Goal: Task Accomplishment & Management: Use online tool/utility

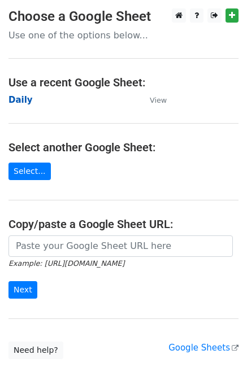
click at [24, 98] on strong "Daily" at bounding box center [20, 100] width 24 height 10
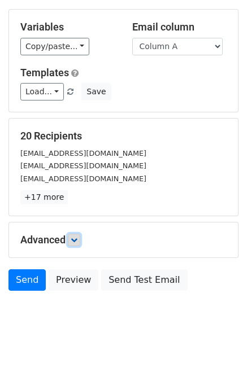
click at [80, 237] on link at bounding box center [74, 240] width 12 height 12
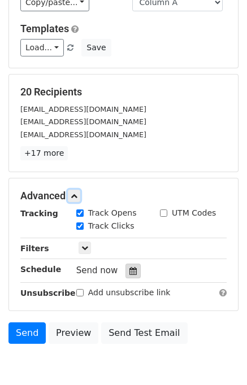
scroll to position [131, 0]
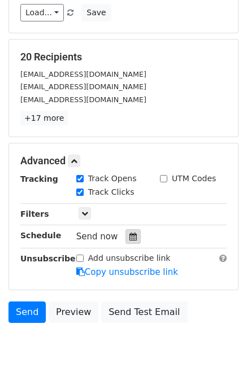
click at [129, 234] on icon at bounding box center [132, 237] width 7 height 8
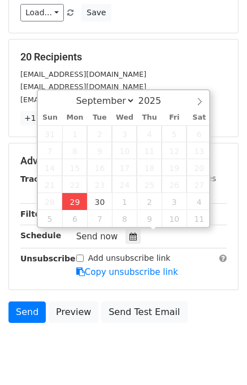
type input "2025-09-29 13:17"
type input "01"
type input "17"
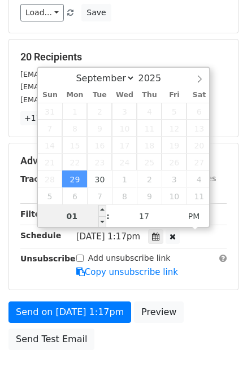
scroll to position [0, 0]
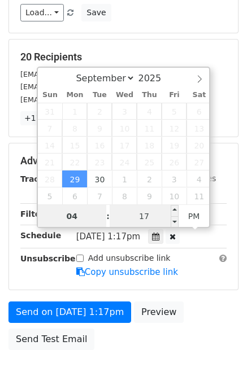
type input "04"
type input "2025-09-29 16:17"
click at [115, 217] on input "17" at bounding box center [144, 216] width 69 height 23
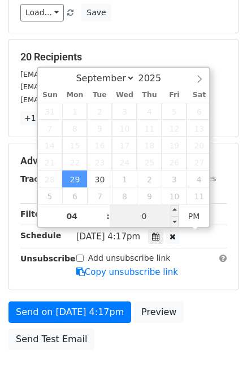
type input "00"
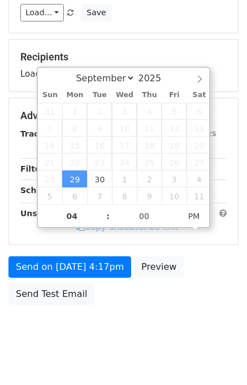
type input "2025-09-29 16:00"
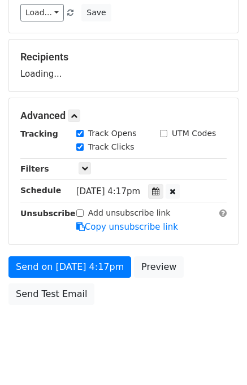
click at [195, 294] on div "Send on Sep 29 at 4:17pm Preview Send Test Email" at bounding box center [123, 283] width 247 height 54
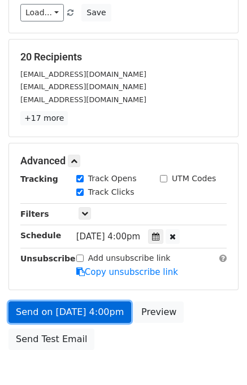
click at [72, 315] on link "Send on Sep 29 at 4:00pm" at bounding box center [69, 312] width 123 height 21
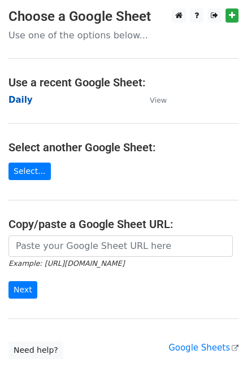
click at [20, 100] on strong "Daily" at bounding box center [20, 100] width 24 height 10
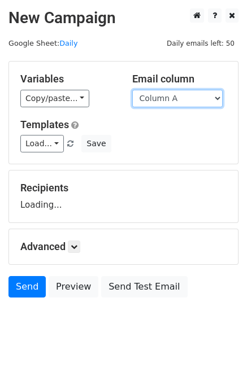
click at [169, 95] on select "Column A Column B Column C Column D Column E" at bounding box center [177, 99] width 90 height 18
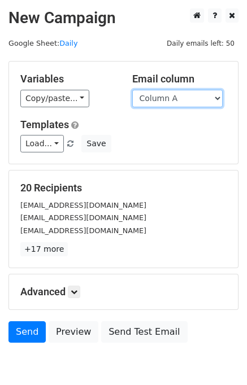
click at [171, 103] on select "Column A Column B Column C Column D Column E" at bounding box center [177, 99] width 90 height 18
select select "Column B"
click at [132, 90] on select "Column A Column B Column C Column D Column E" at bounding box center [177, 99] width 90 height 18
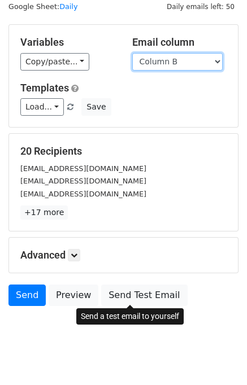
scroll to position [52, 0]
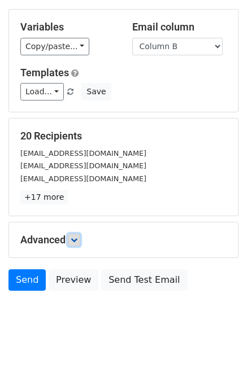
click at [80, 238] on link at bounding box center [74, 240] width 12 height 12
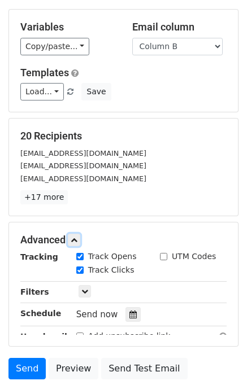
scroll to position [133, 0]
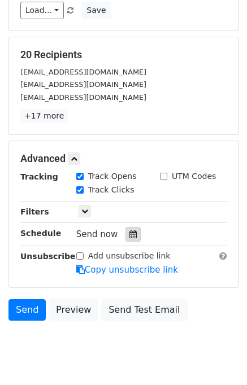
click at [129, 232] on icon at bounding box center [132, 234] width 7 height 8
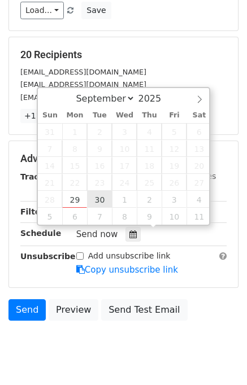
type input "[DATE] 12:00"
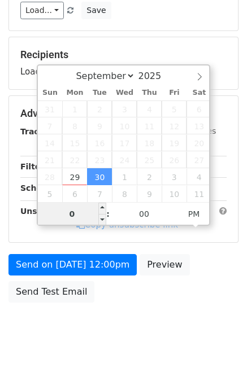
type input "05"
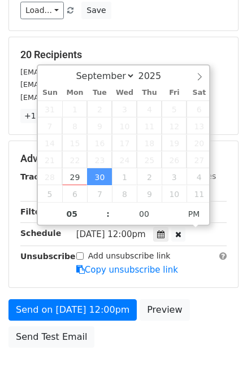
type input "[DATE] 17:00"
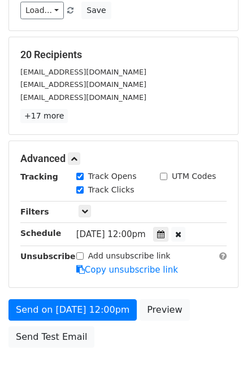
click at [210, 299] on div "Send on [DATE] 12:00pm Preview Send Test Email" at bounding box center [123, 326] width 247 height 54
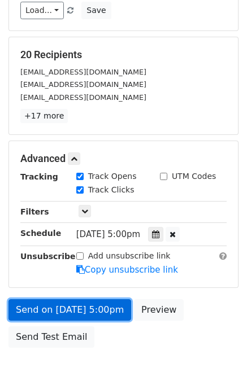
click at [95, 308] on link "Send on [DATE] 5:00pm" at bounding box center [69, 309] width 123 height 21
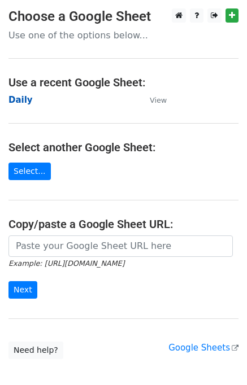
click at [25, 100] on strong "Daily" at bounding box center [20, 100] width 24 height 10
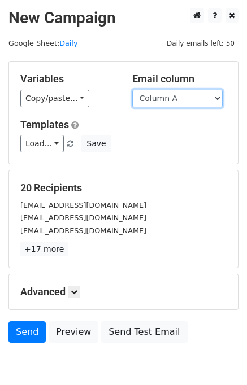
click at [169, 105] on select "Column A Column B Column C Column D Column E" at bounding box center [177, 99] width 90 height 18
select select "Column C"
click at [132, 90] on select "Column A Column B Column C Column D Column E" at bounding box center [177, 99] width 90 height 18
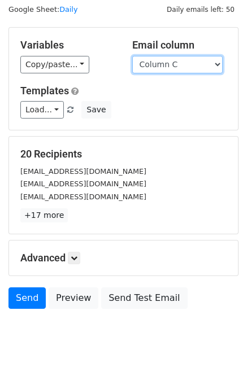
scroll to position [52, 0]
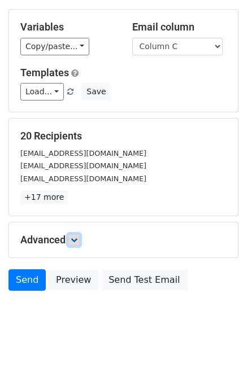
click at [70, 244] on link at bounding box center [74, 240] width 12 height 12
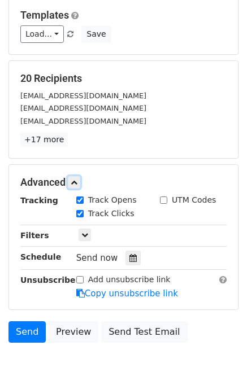
scroll to position [154, 0]
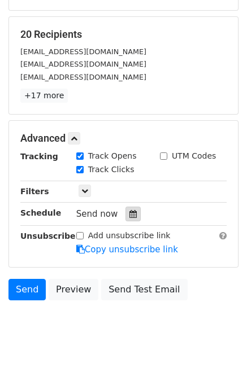
click at [133, 214] on div at bounding box center [132, 214] width 15 height 15
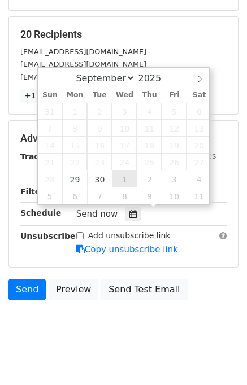
type input "2025-10-01 12:00"
select select "9"
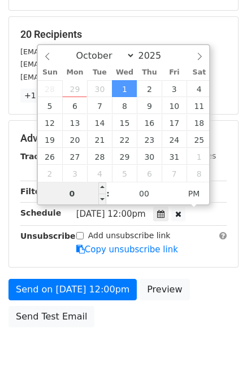
type input "06"
type input "2025-10-01 18:00"
click at [212, 310] on div "Send on Oct 1 at 12:00pm Preview Send Test Email" at bounding box center [123, 306] width 247 height 54
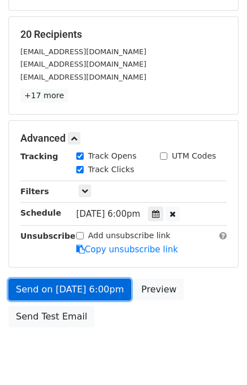
click at [95, 288] on link "Send on Oct 1 at 6:00pm" at bounding box center [69, 289] width 123 height 21
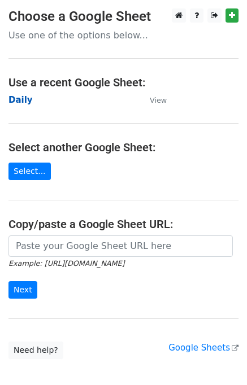
click at [20, 98] on strong "Daily" at bounding box center [20, 100] width 24 height 10
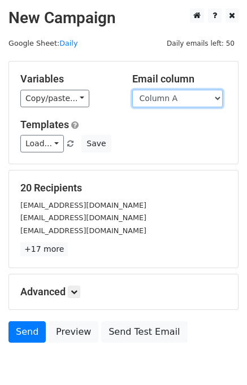
click at [184, 97] on select "Column A Column B Column C Column D Column E" at bounding box center [177, 99] width 90 height 18
select select "Column D"
click at [132, 90] on select "Column A Column B Column C Column D Column E" at bounding box center [177, 99] width 90 height 18
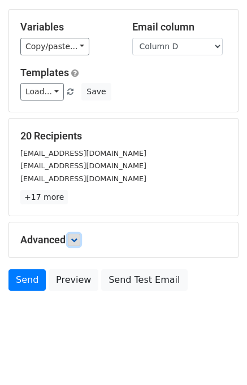
click at [77, 237] on icon at bounding box center [74, 240] width 7 height 7
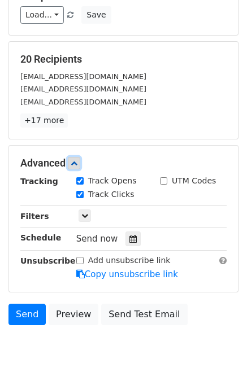
scroll to position [130, 0]
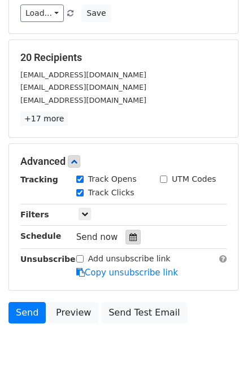
click at [133, 236] on div at bounding box center [132, 237] width 15 height 15
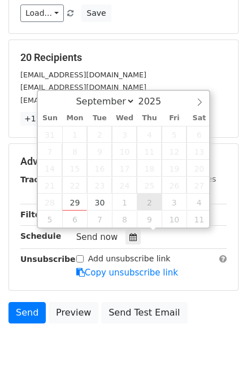
type input "2025-10-02 12:00"
select select "9"
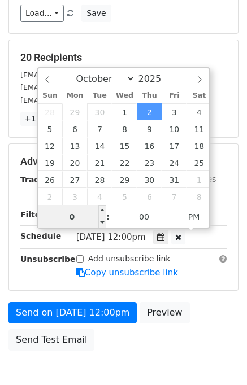
type input "07"
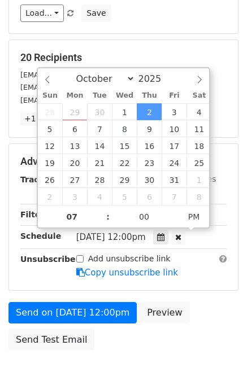
type input "2025-10-02 19:00"
click at [198, 310] on div "Send on Oct 2 at 12:00pm Preview Send Test Email" at bounding box center [123, 329] width 247 height 54
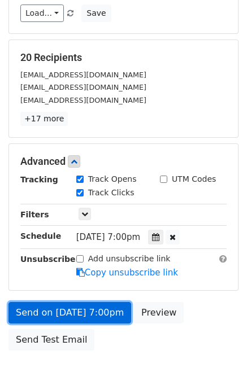
click at [97, 312] on link "Send on Oct 2 at 7:00pm" at bounding box center [69, 312] width 123 height 21
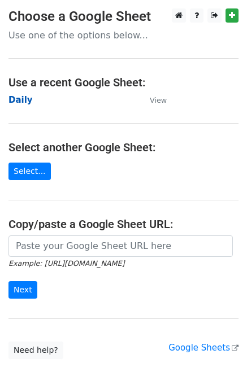
click at [16, 98] on strong "Daily" at bounding box center [20, 100] width 24 height 10
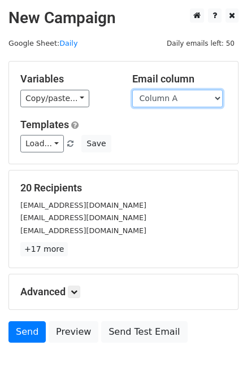
click at [197, 99] on select "Column A Column B Column C Column D Column E" at bounding box center [177, 99] width 90 height 18
select select "Column E"
click at [132, 90] on select "Column A Column B Column C Column D Column E" at bounding box center [177, 99] width 90 height 18
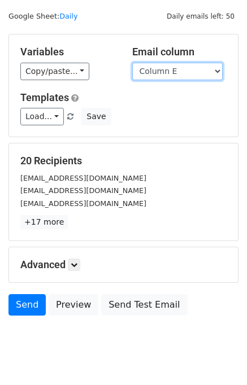
scroll to position [52, 0]
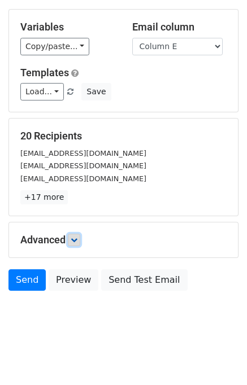
click at [78, 244] on link at bounding box center [74, 240] width 12 height 12
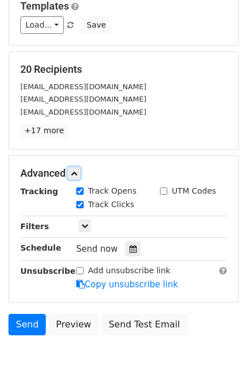
scroll to position [163, 0]
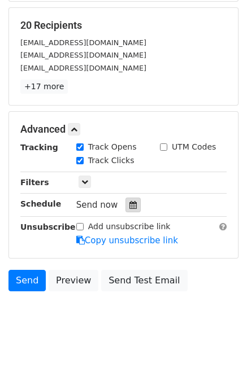
click at [129, 206] on icon at bounding box center [132, 205] width 7 height 8
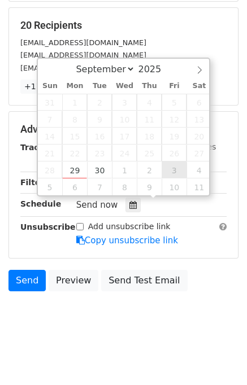
type input "2025-10-03 12:00"
select select "9"
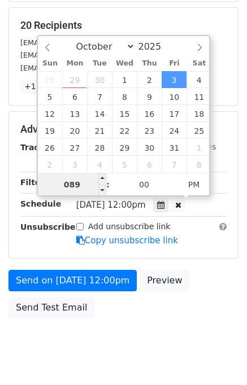
type input "08"
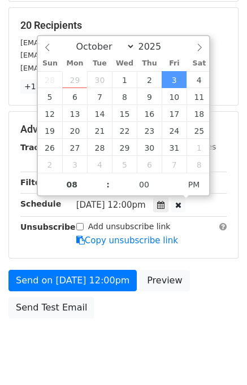
type input "2025-10-03 20:00"
click at [213, 281] on div "Send on Oct 3 at 12:00pm Preview Send Test Email" at bounding box center [123, 297] width 247 height 54
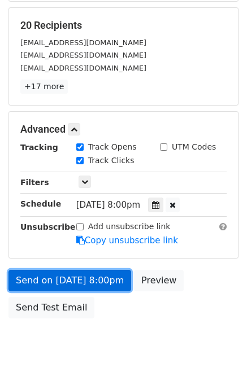
click at [77, 281] on link "Send on Oct 3 at 8:00pm" at bounding box center [69, 280] width 123 height 21
